Goal: Task Accomplishment & Management: Manage account settings

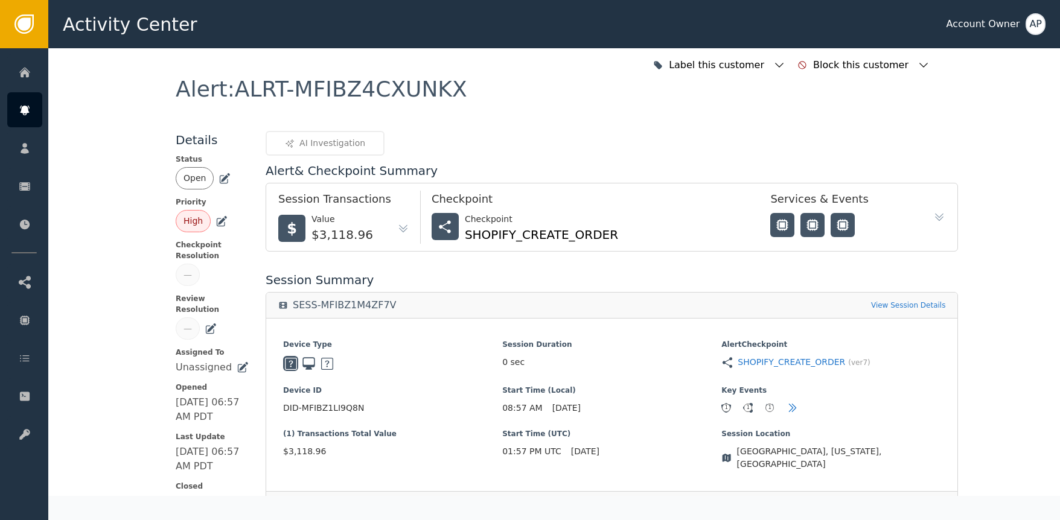
scroll to position [367, 0]
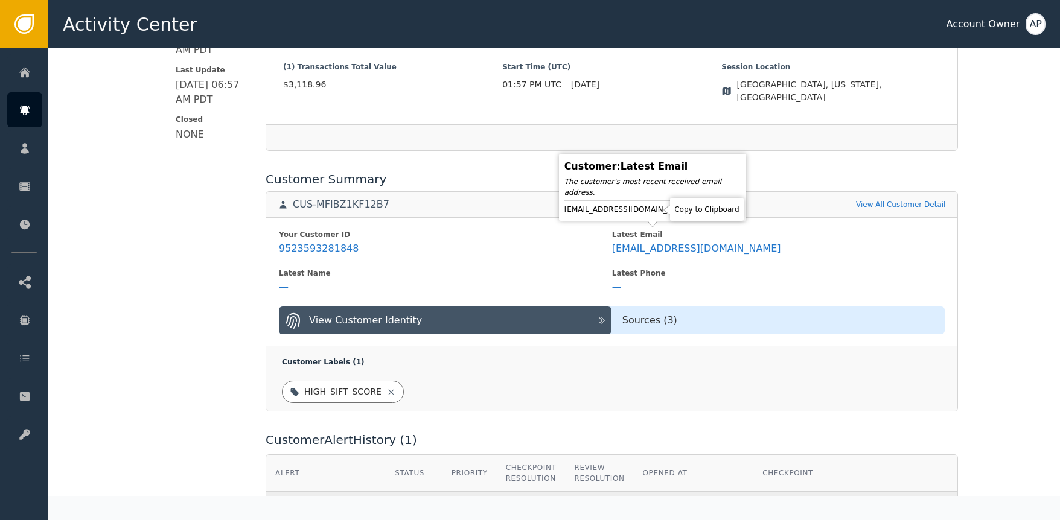
click at [698, 211] on icon at bounding box center [702, 210] width 8 height 10
drag, startPoint x: 659, startPoint y: 211, endPoint x: 648, endPoint y: 177, distance: 35.5
click at [695, 211] on icon at bounding box center [701, 209] width 12 height 12
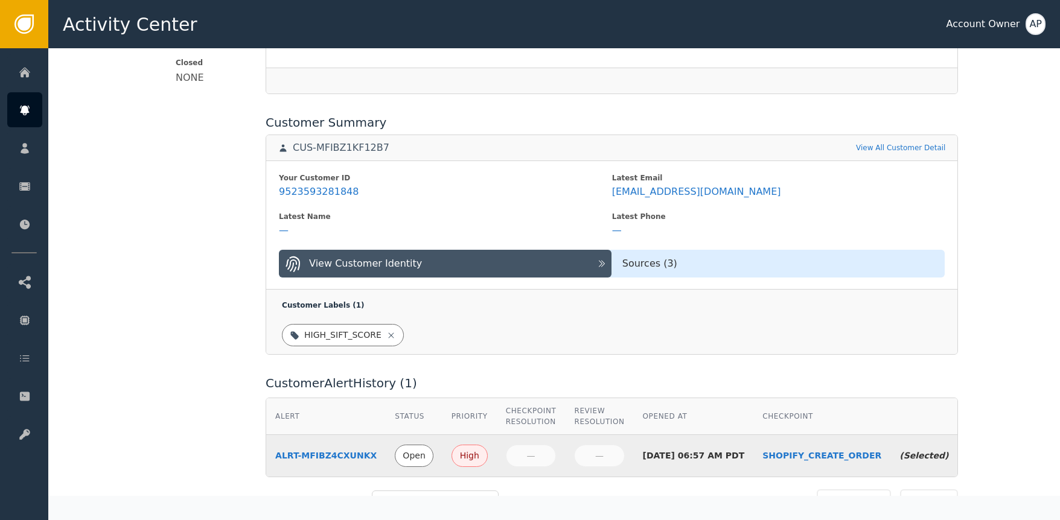
scroll to position [61, 0]
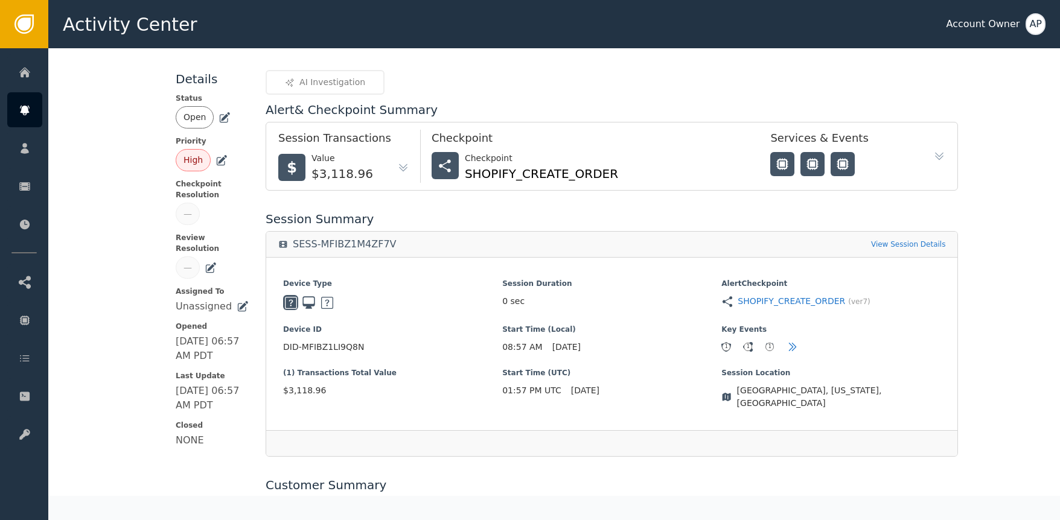
click at [224, 116] on icon at bounding box center [224, 118] width 12 height 12
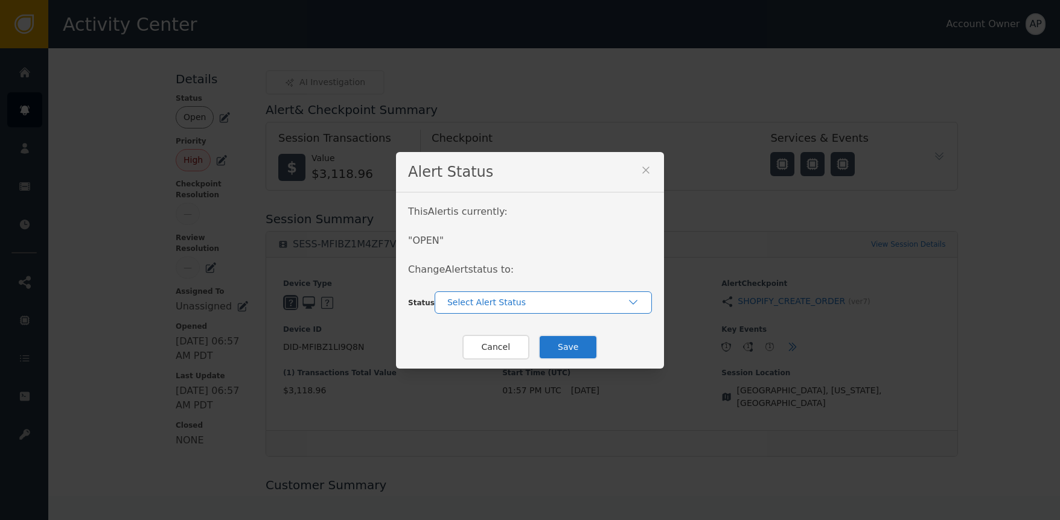
drag, startPoint x: 464, startPoint y: 293, endPoint x: 473, endPoint y: 302, distance: 13.2
click at [465, 295] on div "Select Alert Status" at bounding box center [543, 303] width 217 height 22
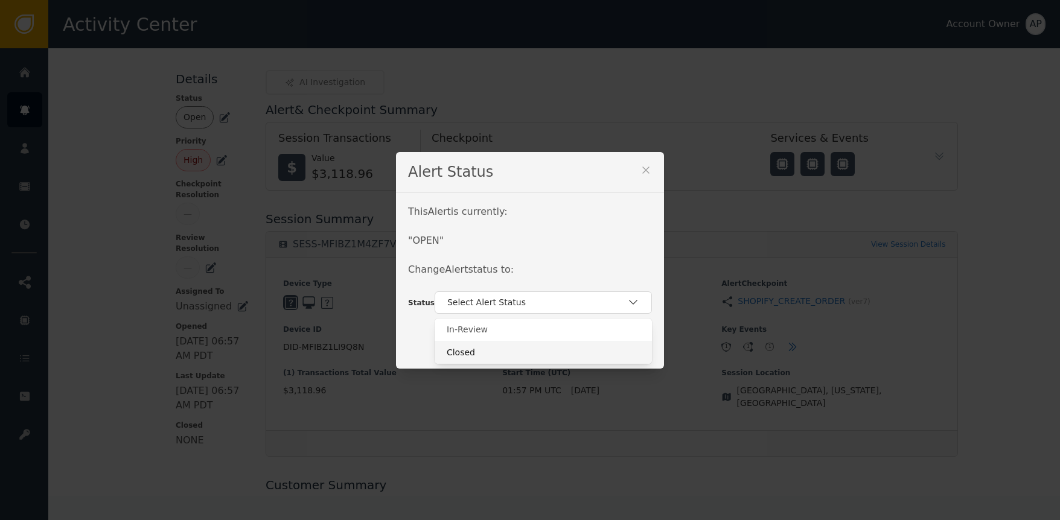
click at [467, 349] on div "Closed" at bounding box center [543, 352] width 193 height 13
click at [557, 348] on button "Save" at bounding box center [567, 347] width 59 height 25
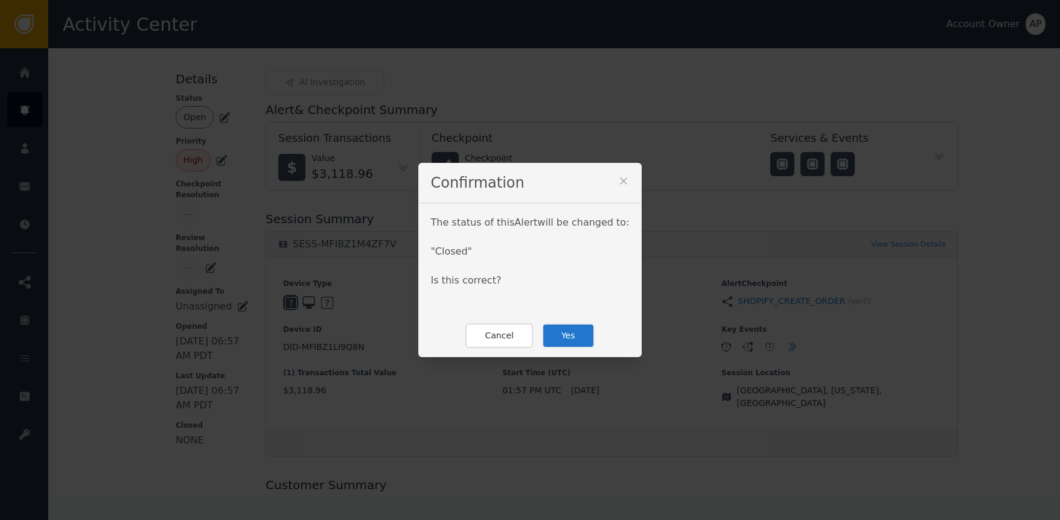
click at [549, 335] on button "Yes" at bounding box center [568, 336] width 53 height 25
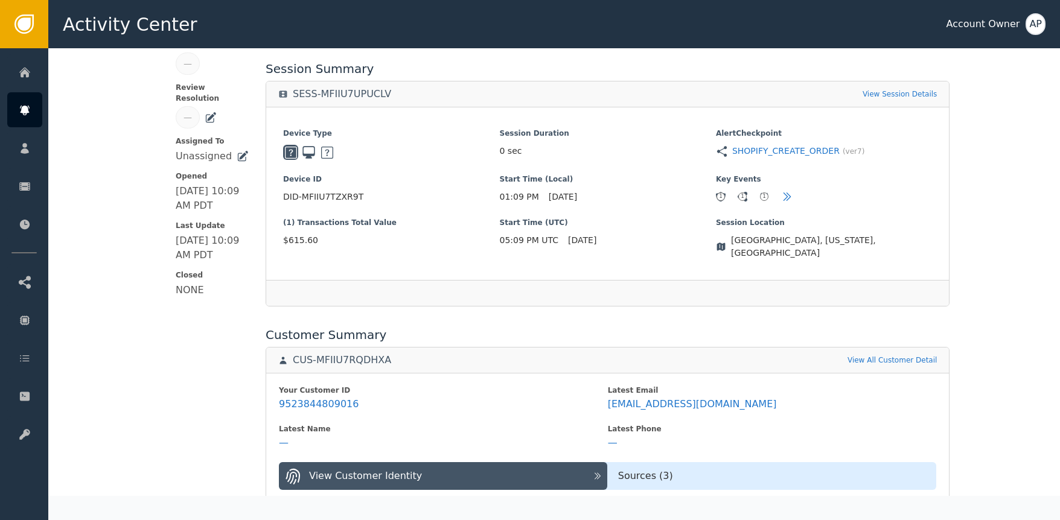
scroll to position [390, 0]
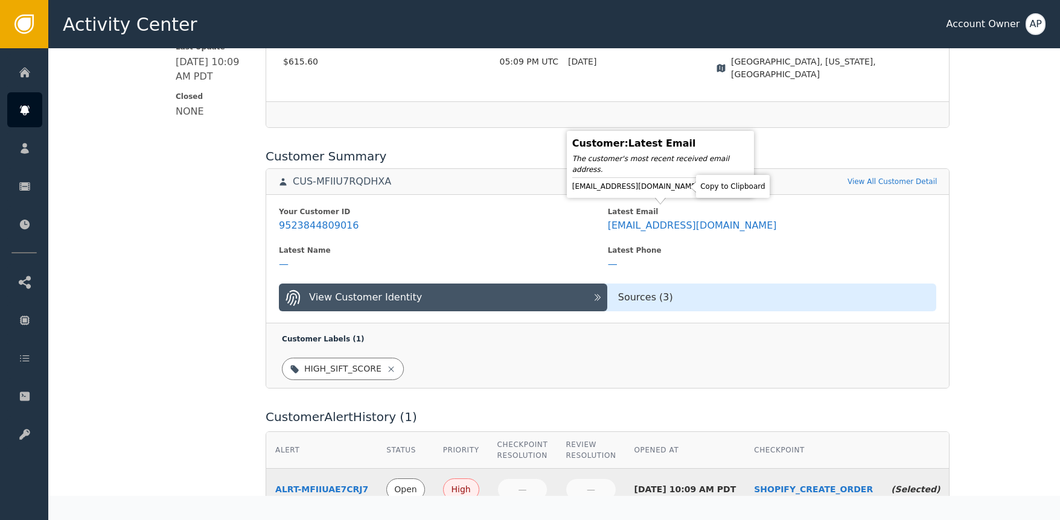
click at [706, 185] on icon at bounding box center [710, 187] width 8 height 10
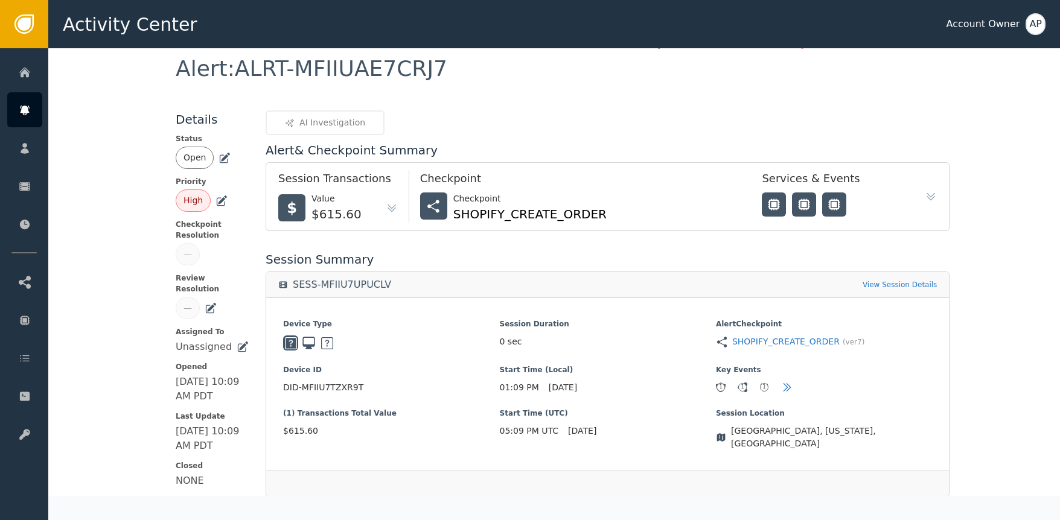
scroll to position [0, 0]
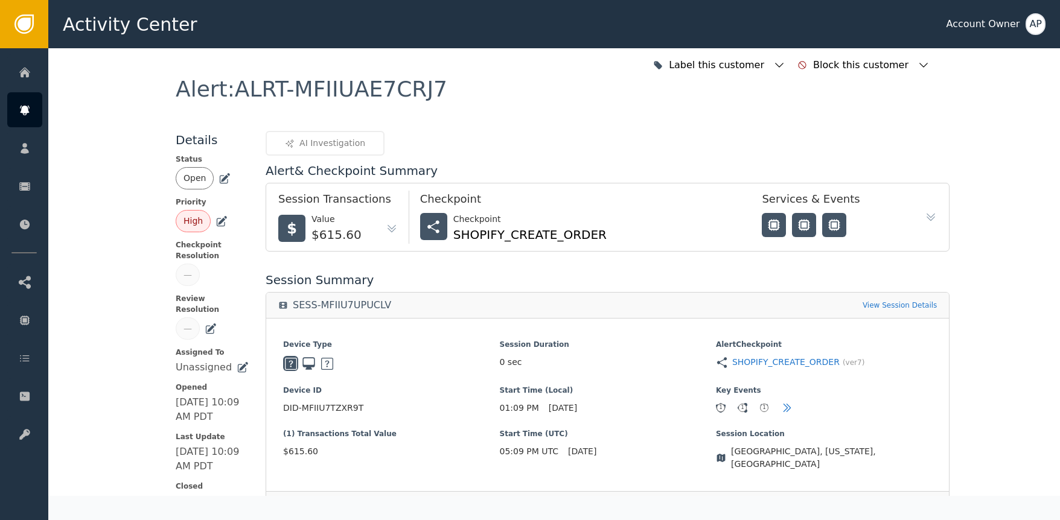
click at [218, 176] on icon at bounding box center [224, 179] width 12 height 12
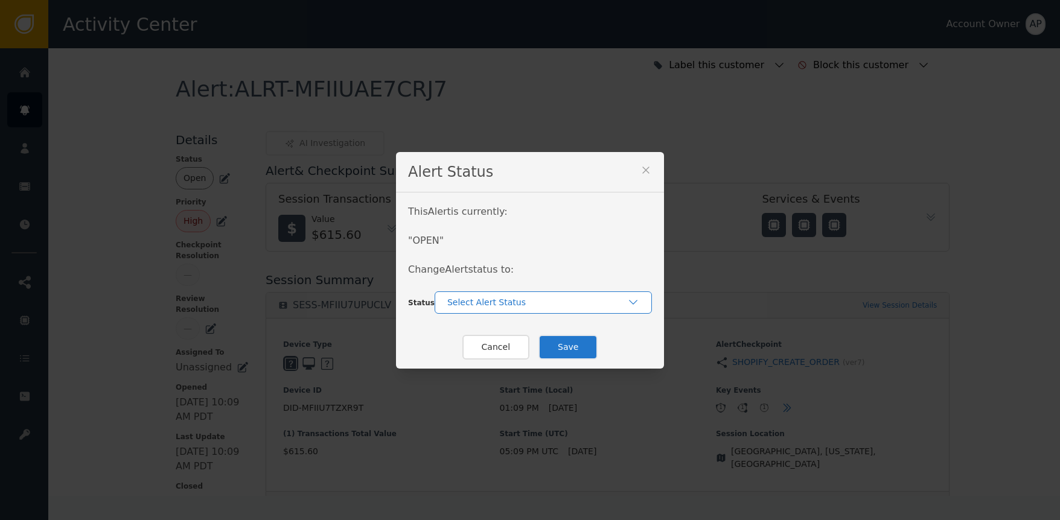
click at [487, 301] on div "Select Alert Status" at bounding box center [537, 302] width 180 height 13
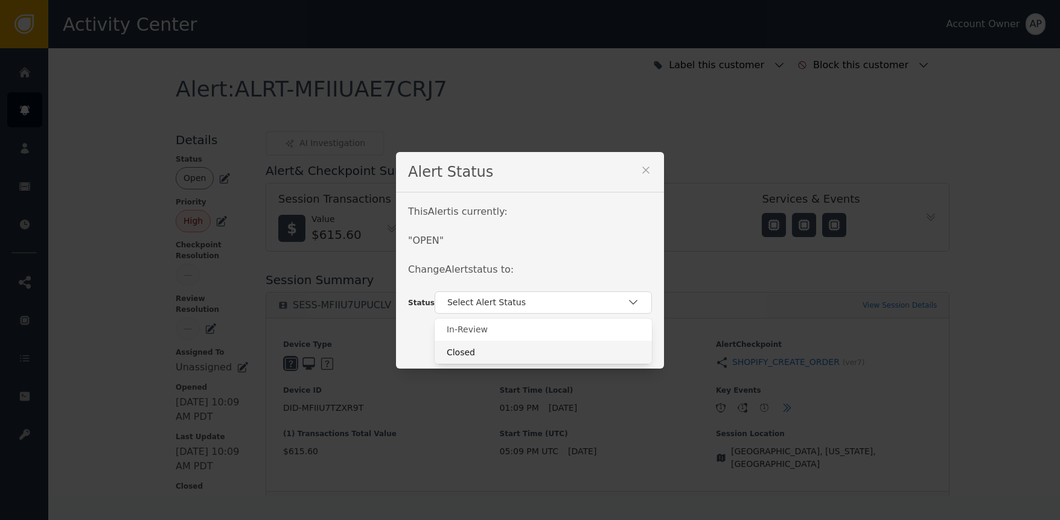
click at [500, 348] on div "Closed" at bounding box center [543, 352] width 193 height 13
click at [549, 346] on button "Save" at bounding box center [567, 347] width 59 height 25
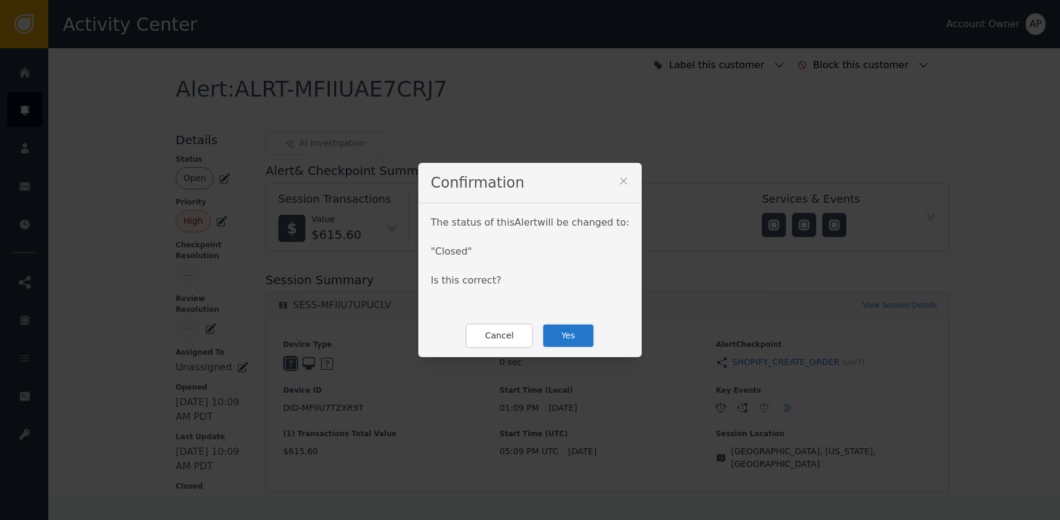
click at [558, 338] on button "Yes" at bounding box center [568, 336] width 53 height 25
